Goal: Information Seeking & Learning: Learn about a topic

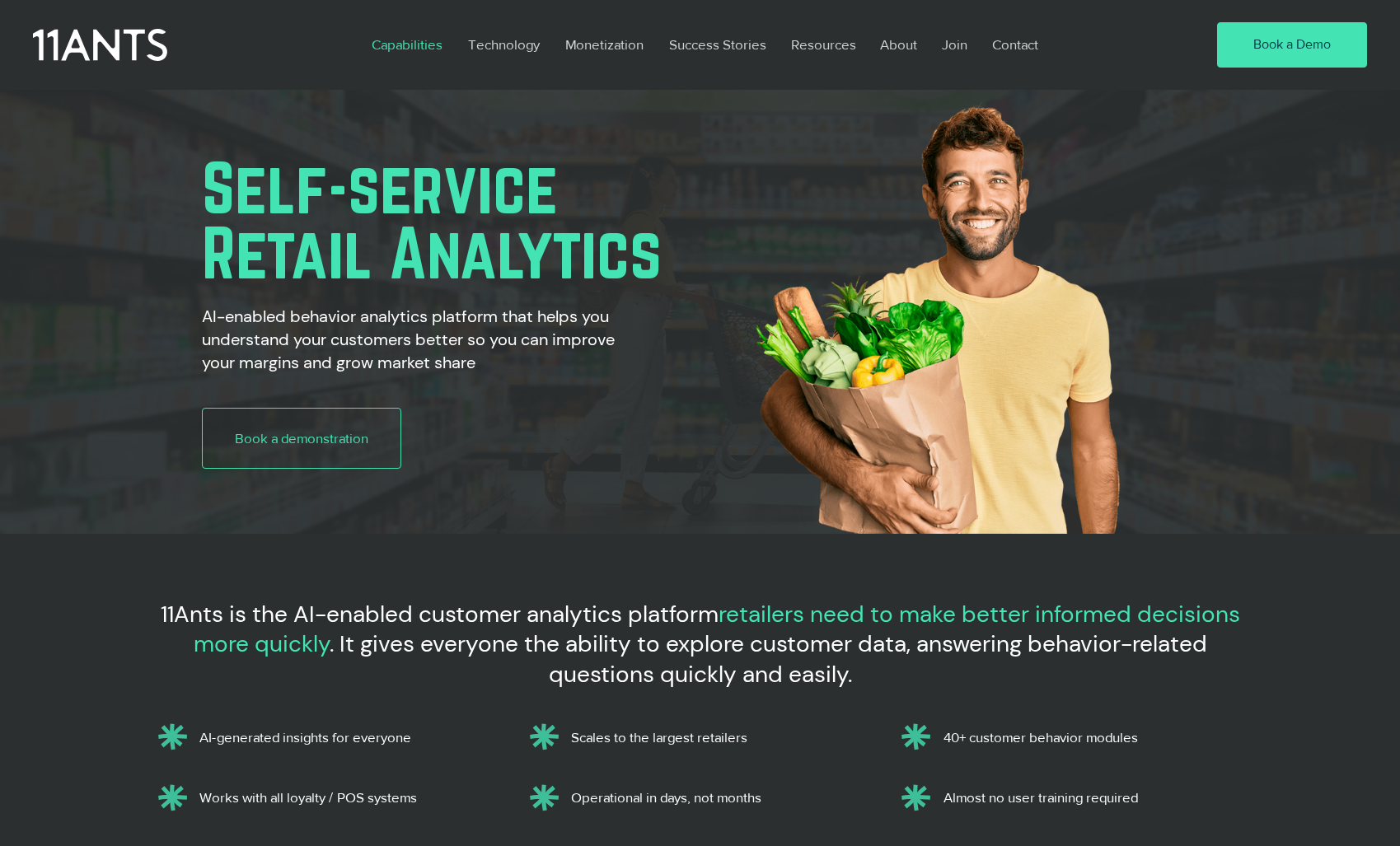
click at [430, 49] on p "Capabilities" at bounding box center [407, 44] width 87 height 38
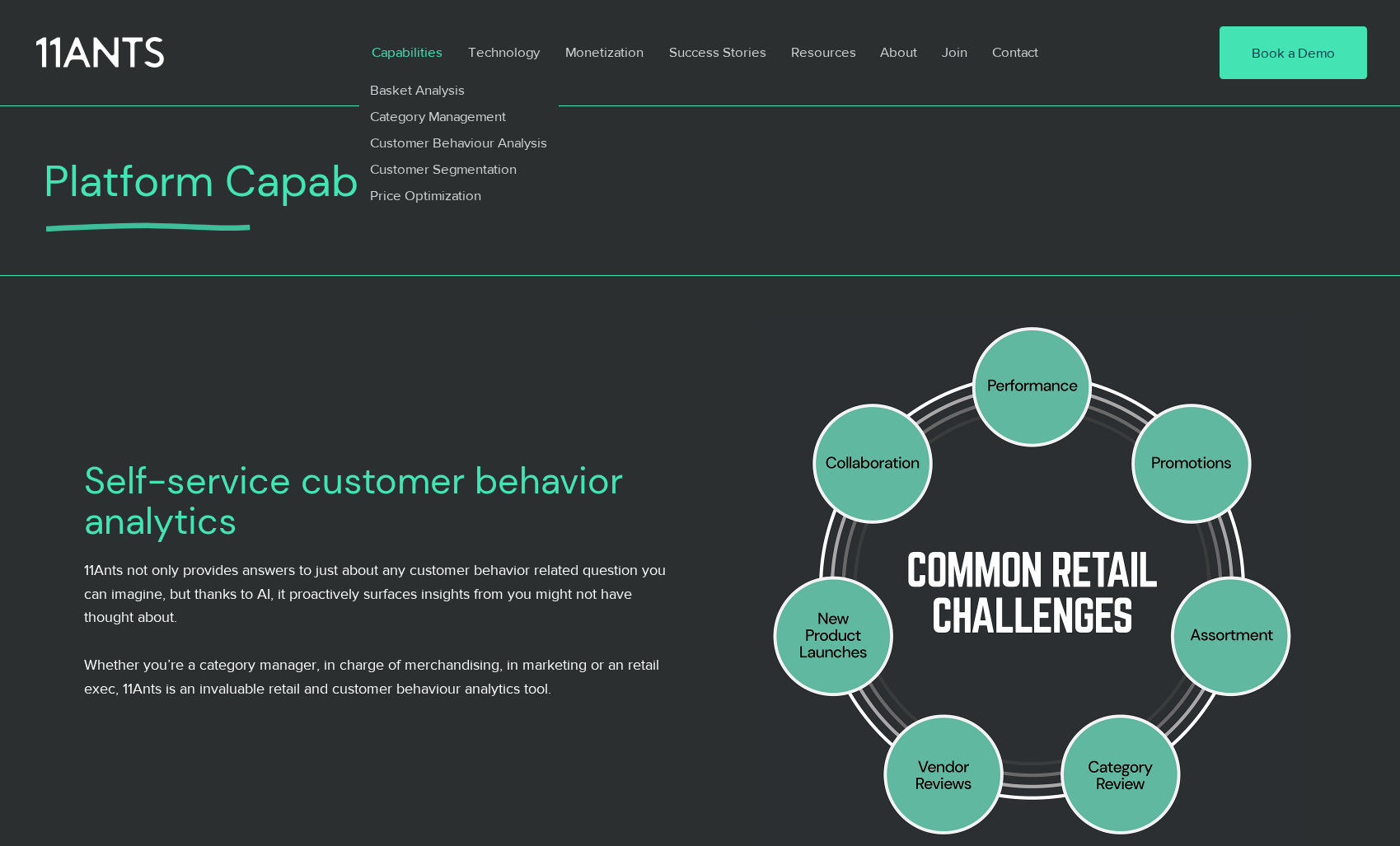
click at [134, 34] on icon at bounding box center [99, 53] width 127 height 37
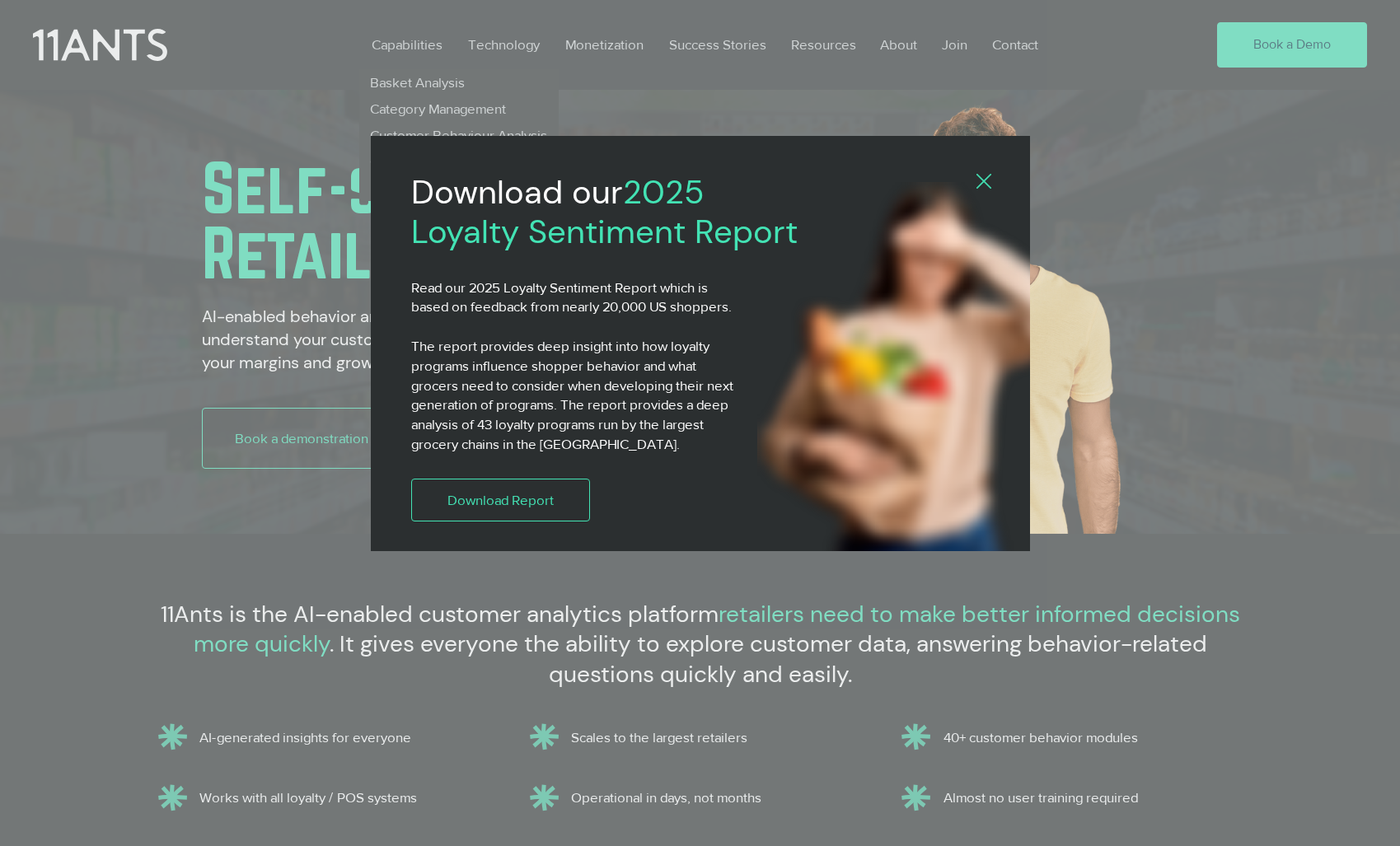
click at [406, 84] on div "2025 Loyalty Sentiment Report" at bounding box center [700, 423] width 1400 height 846
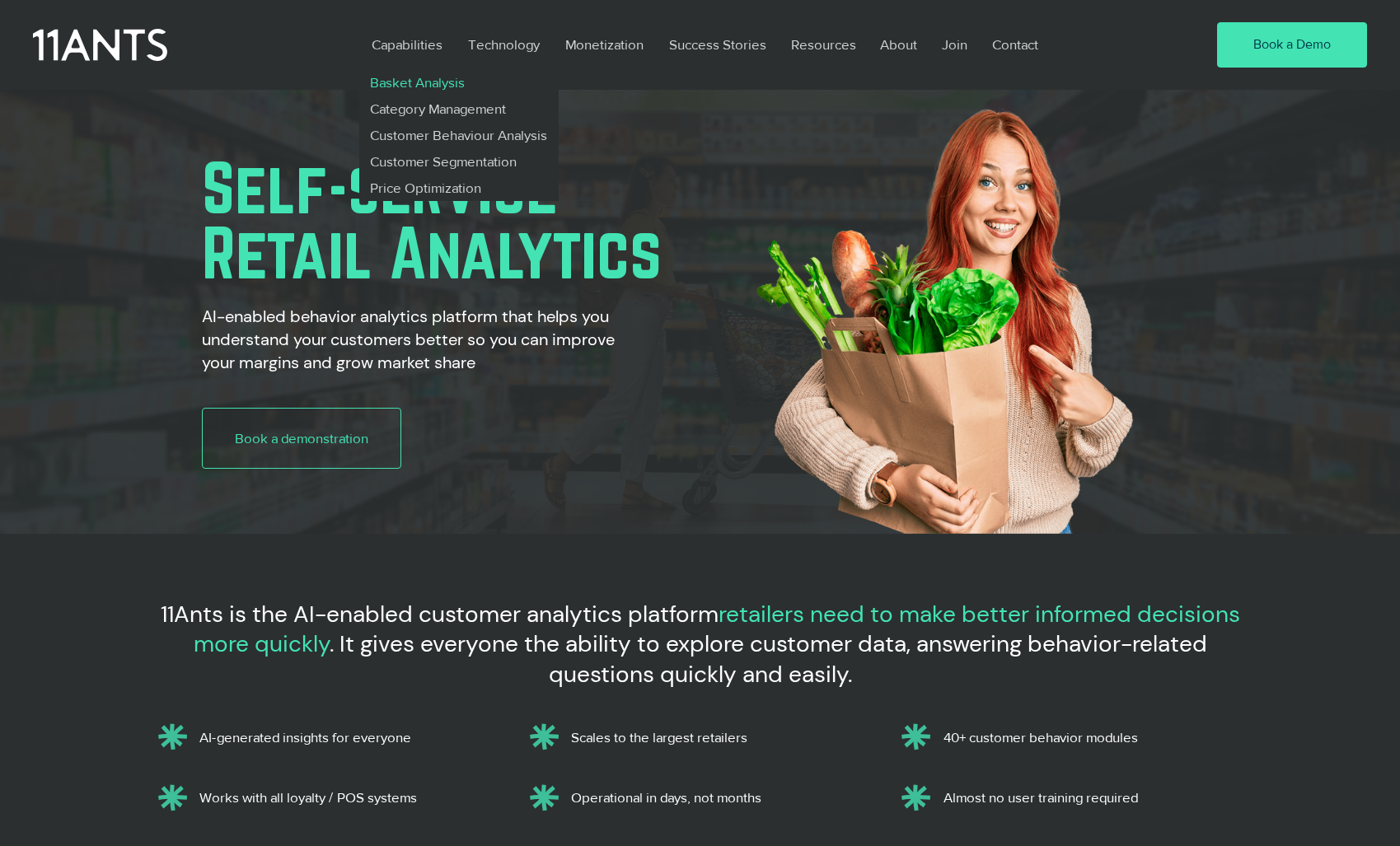
click at [407, 83] on p "Basket Analysis" at bounding box center [418, 83] width 109 height 26
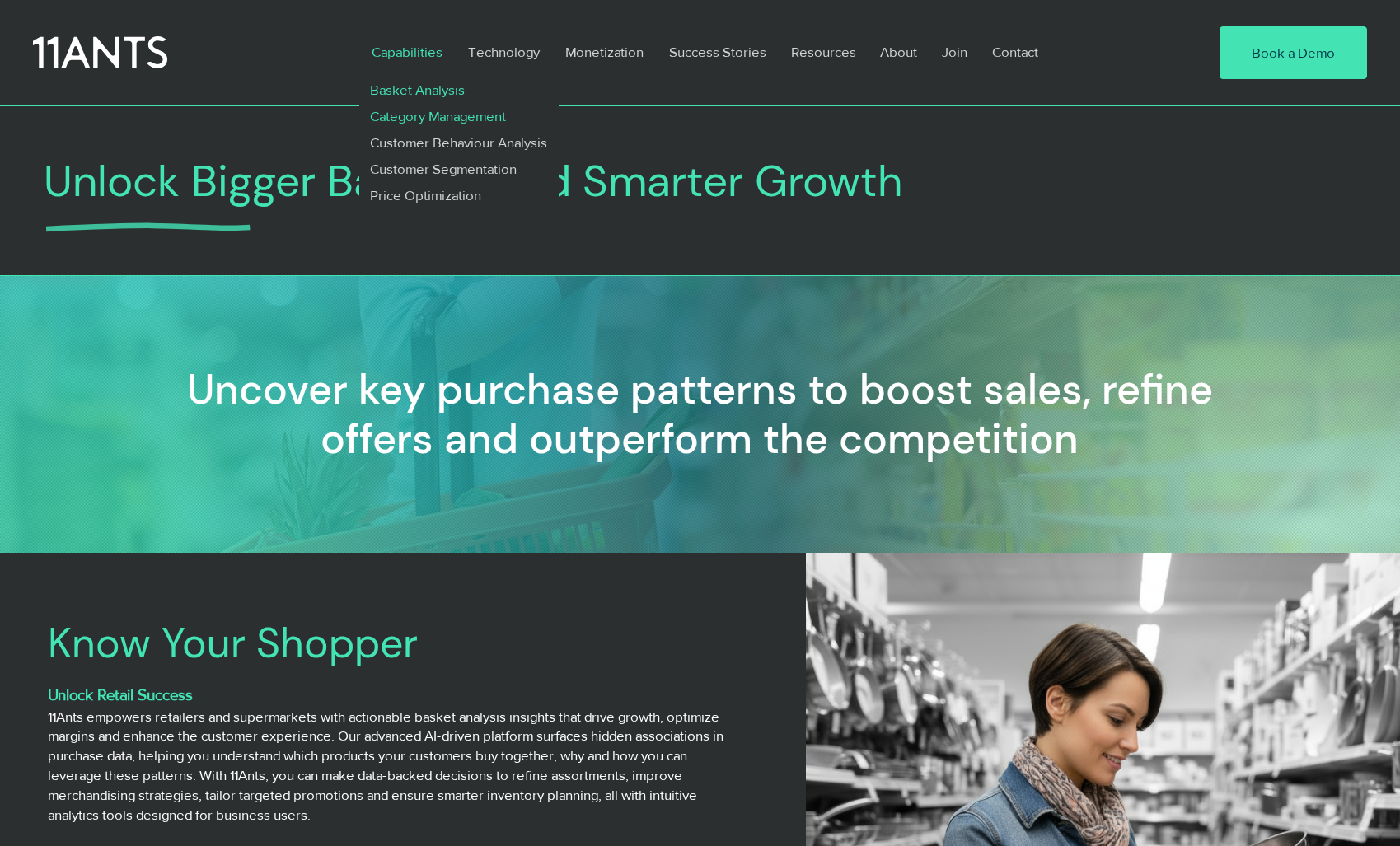
click at [426, 116] on p "Category Management" at bounding box center [438, 116] width 150 height 26
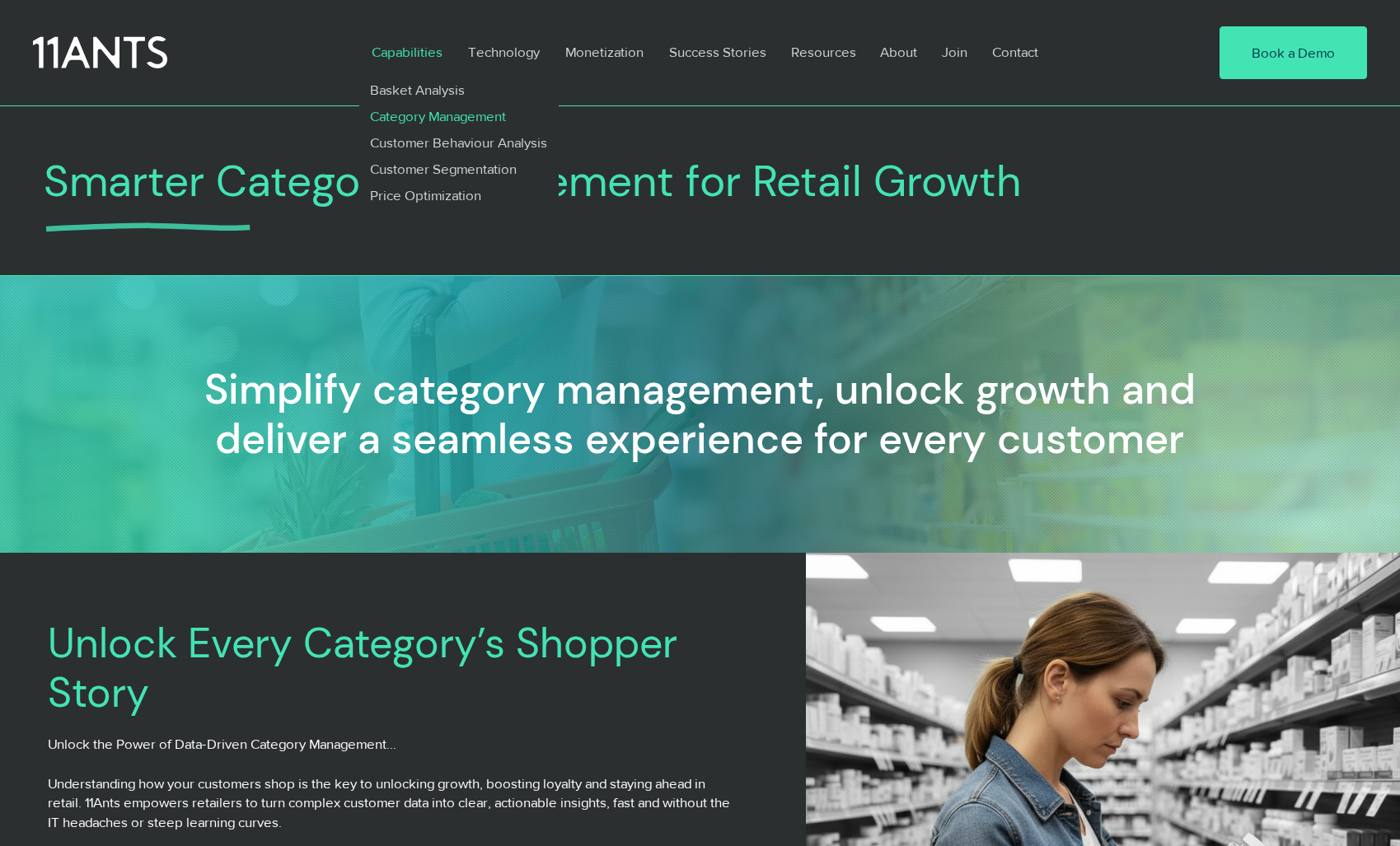
click at [423, 51] on p "Capabilities" at bounding box center [407, 52] width 87 height 38
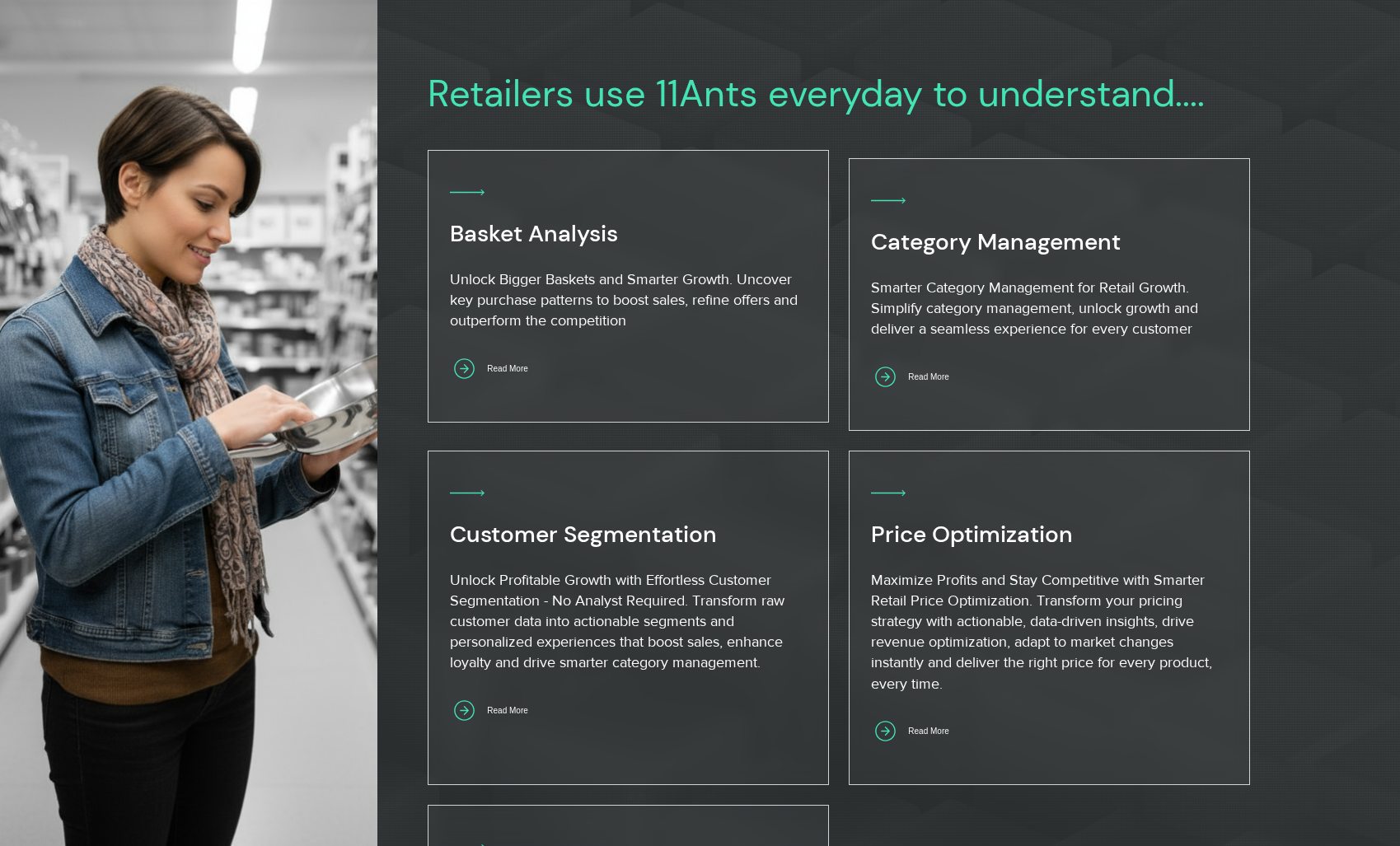
scroll to position [896, 0]
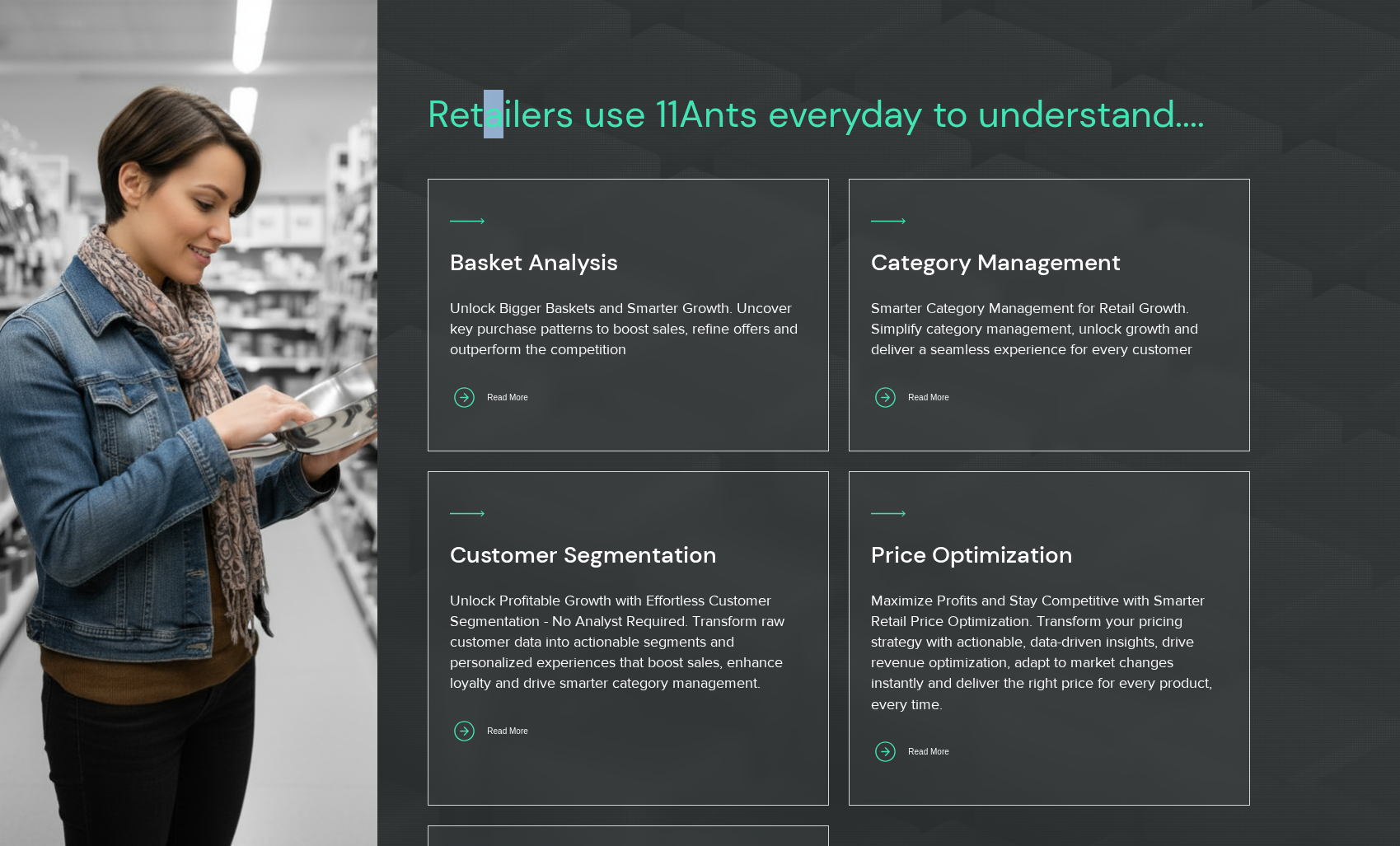
drag, startPoint x: 506, startPoint y: 112, endPoint x: 480, endPoint y: 112, distance: 26.0
click at [483, 112] on h2 "Retailers use 11Ants everyday to understand...." at bounding box center [902, 114] width 949 height 45
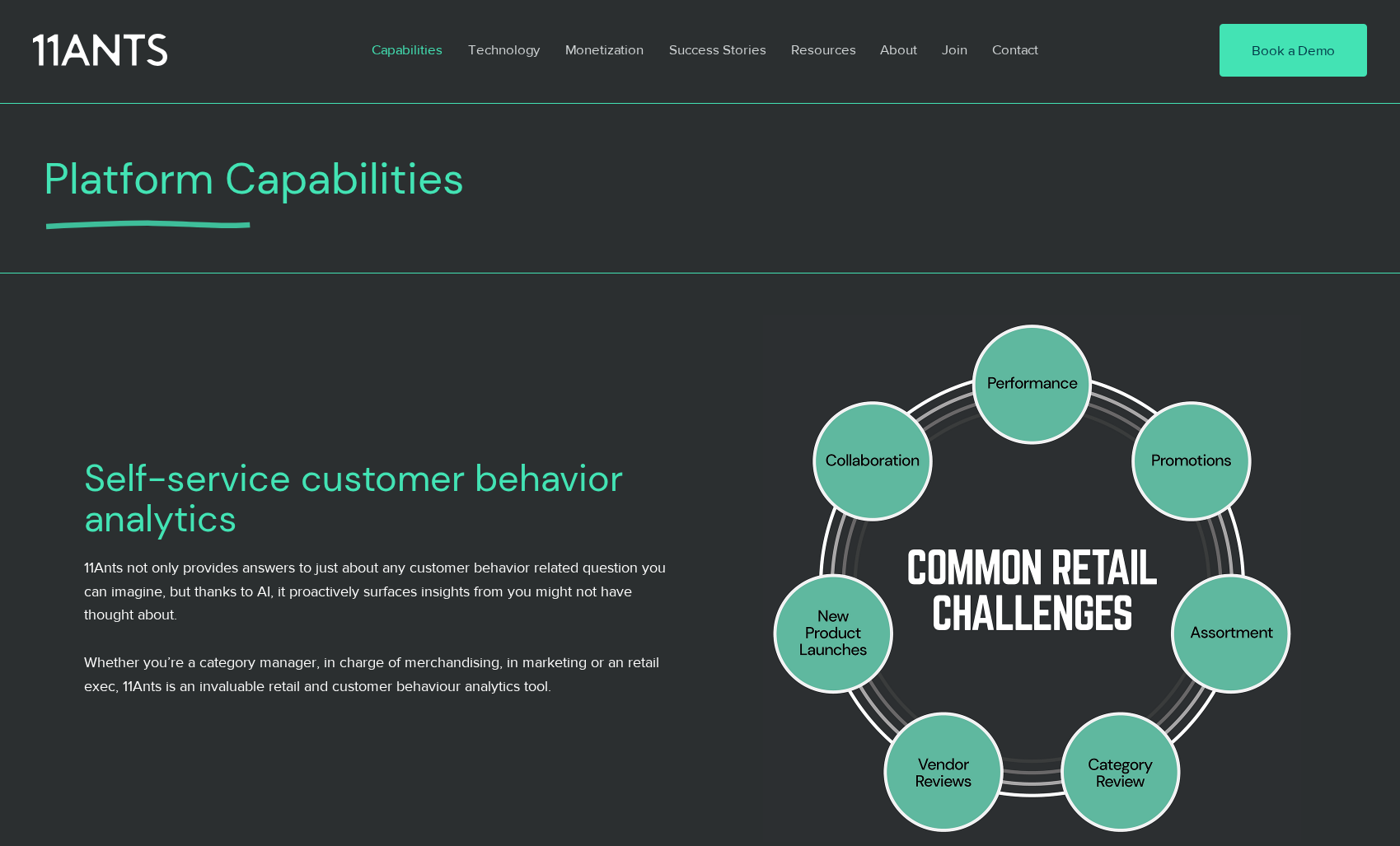
scroll to position [7, 0]
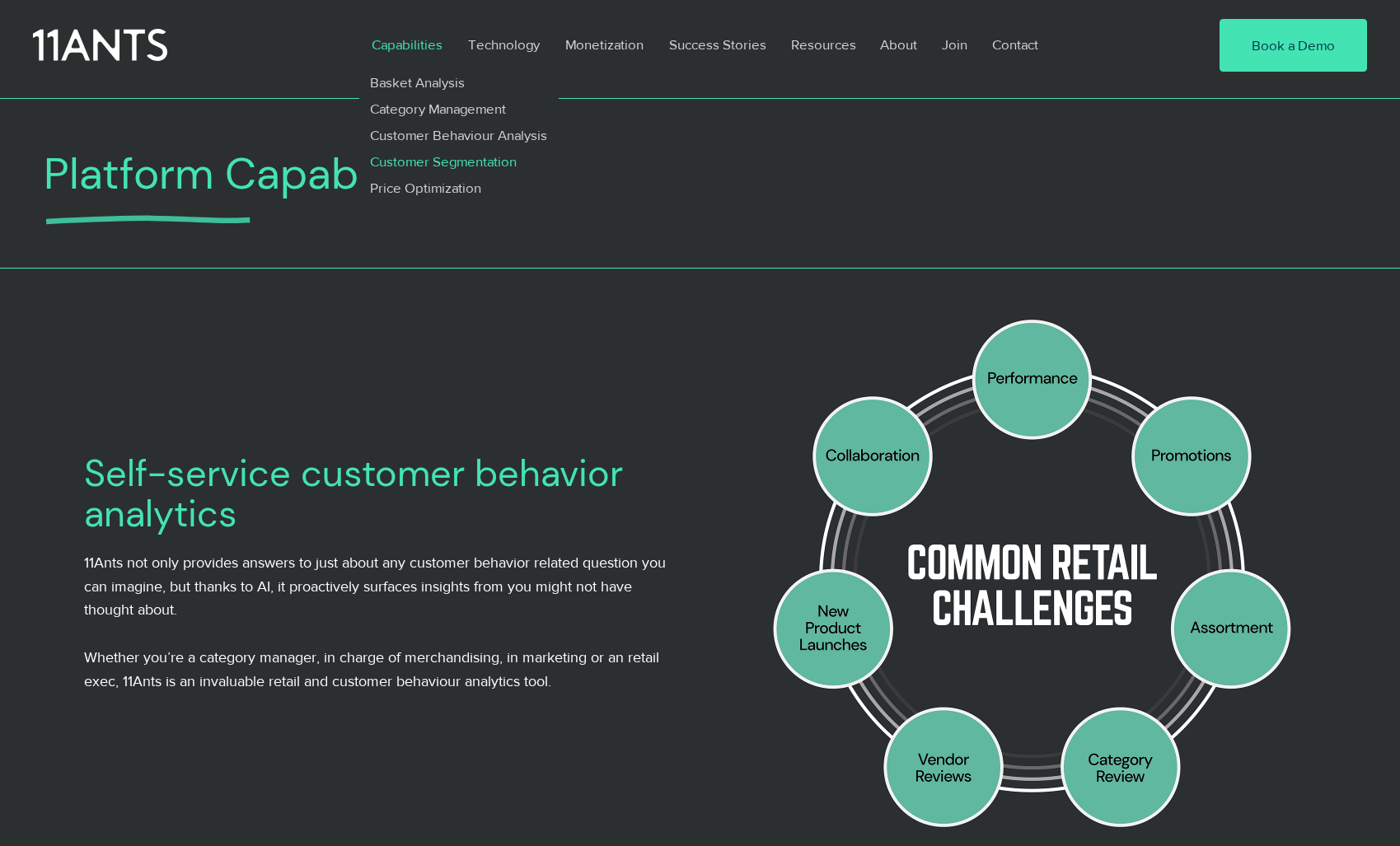
click at [407, 155] on p "Customer Segmentation" at bounding box center [444, 162] width 161 height 26
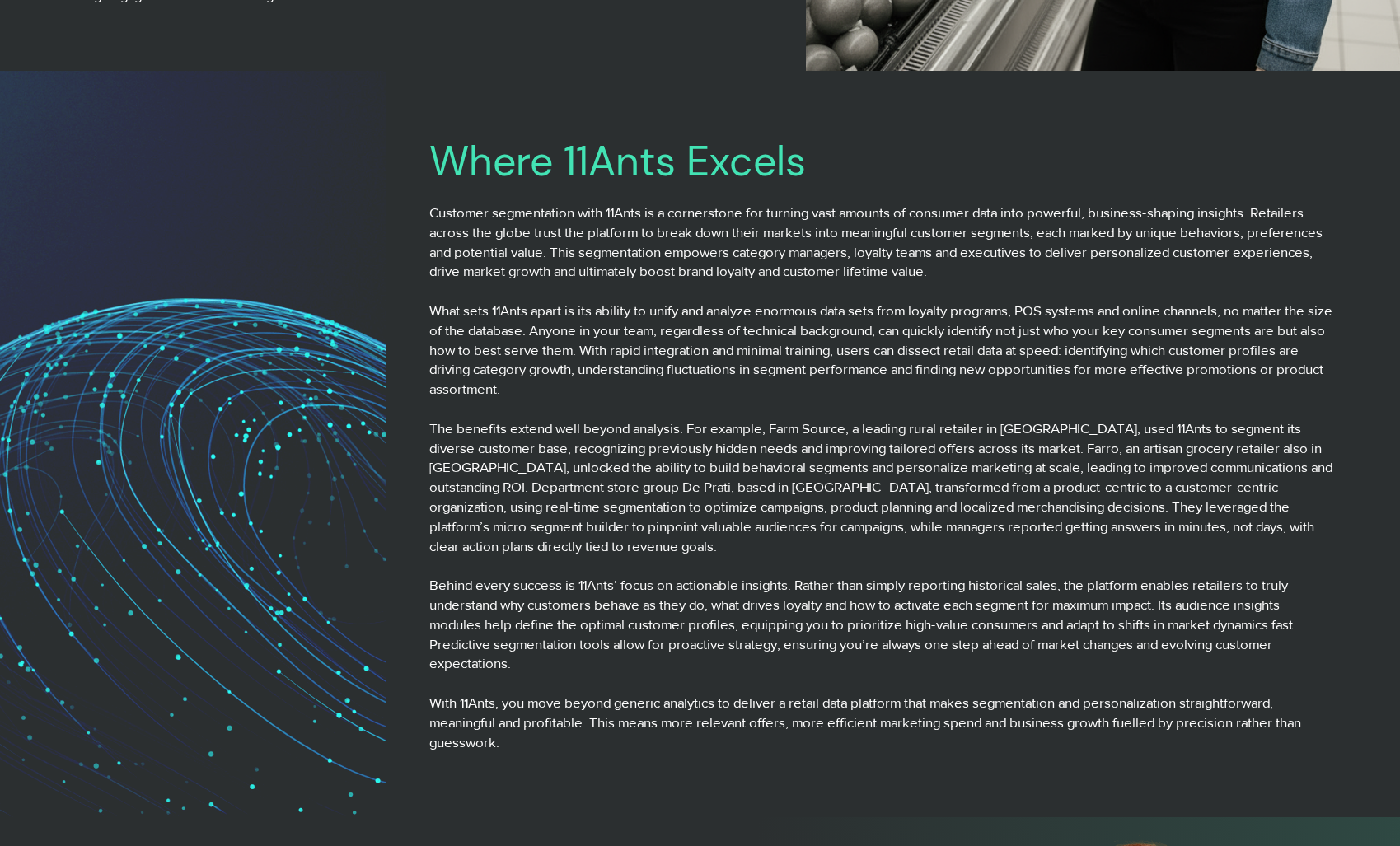
scroll to position [1324, 0]
